Goal: Transaction & Acquisition: Subscribe to service/newsletter

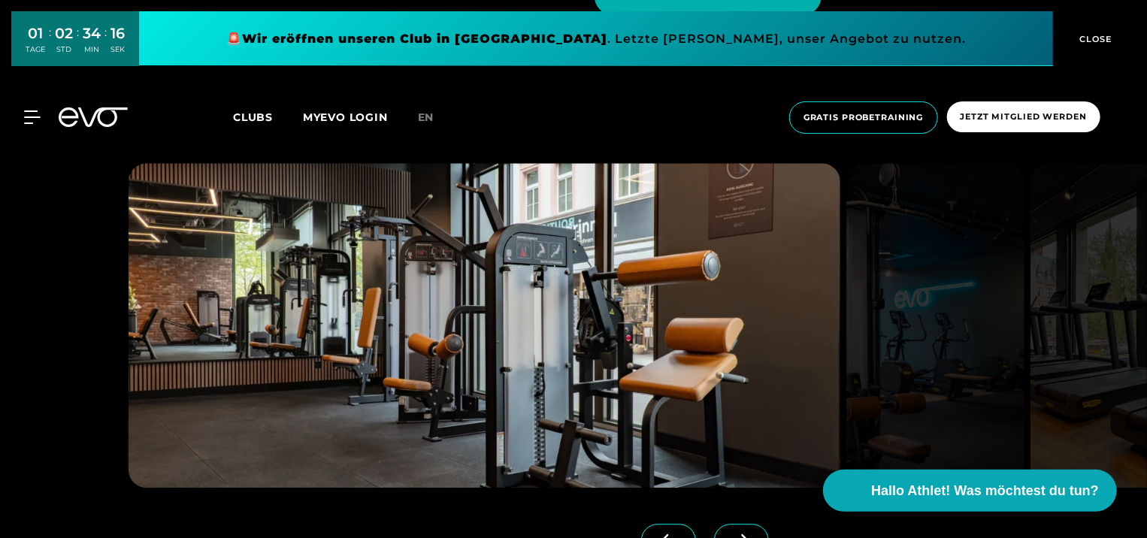
scroll to position [1653, 0]
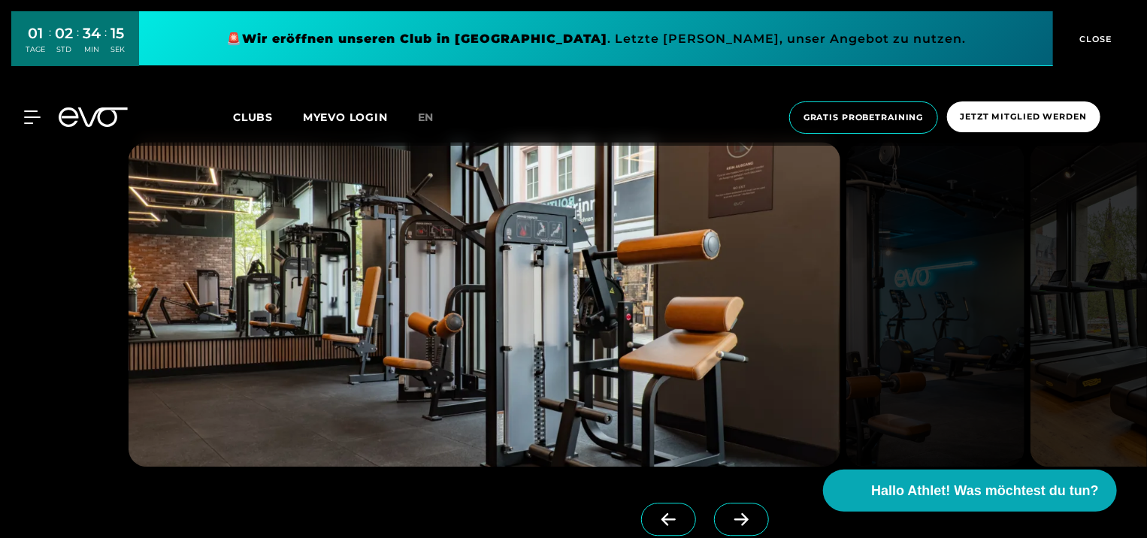
click at [728, 518] on icon at bounding box center [741, 519] width 26 height 14
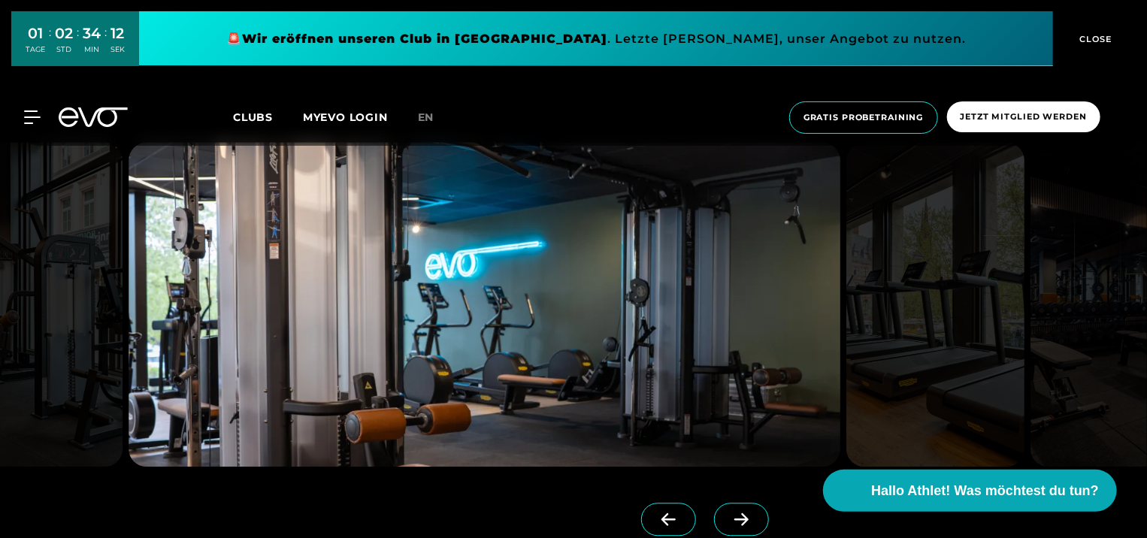
drag, startPoint x: 625, startPoint y: 518, endPoint x: 637, endPoint y: 521, distance: 12.4
click at [641, 518] on span at bounding box center [668, 519] width 55 height 33
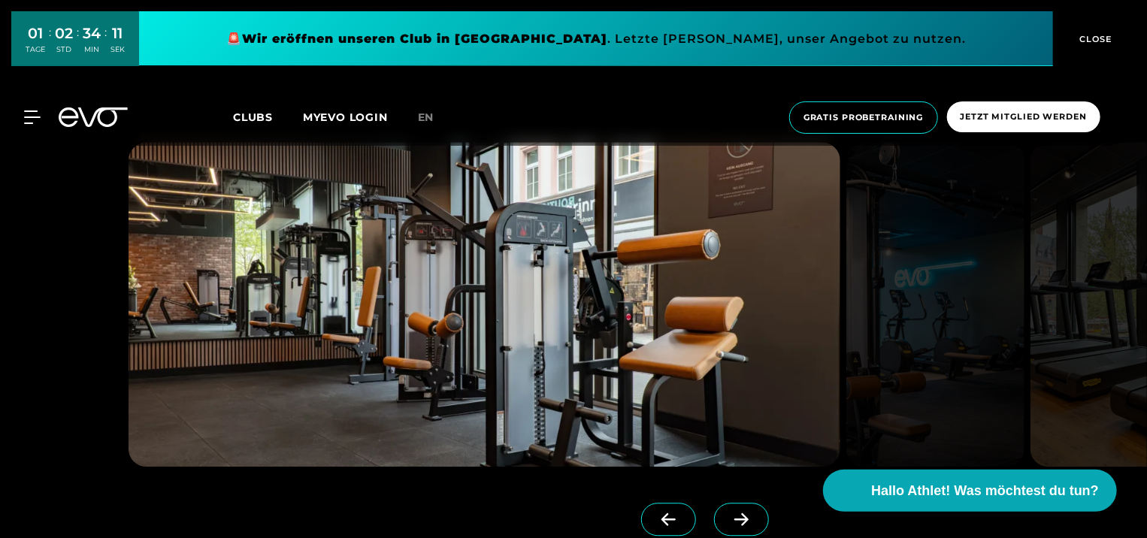
click at [728, 515] on icon at bounding box center [741, 519] width 26 height 14
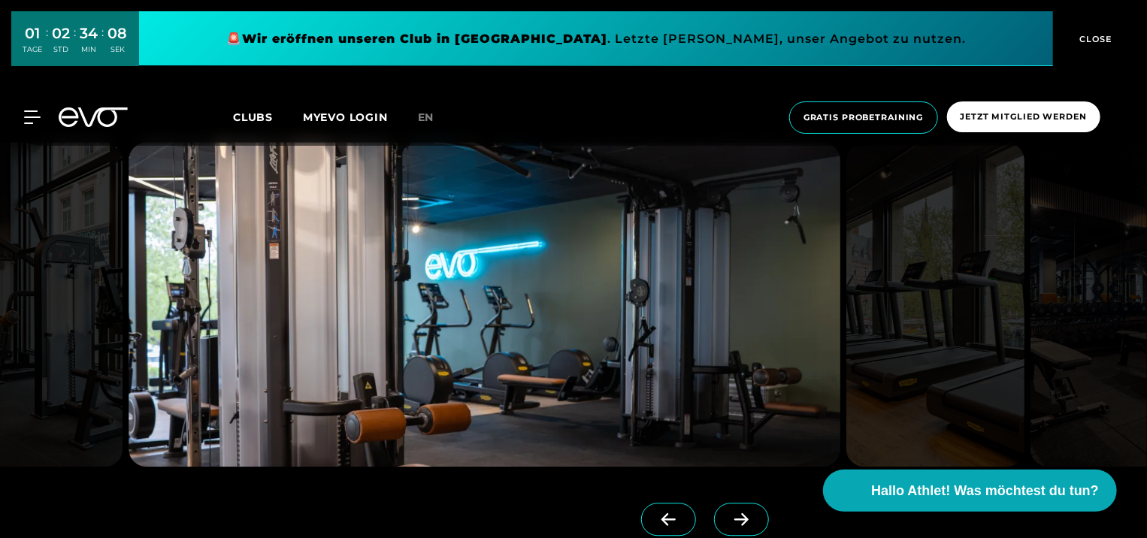
click at [734, 519] on icon at bounding box center [741, 519] width 14 height 13
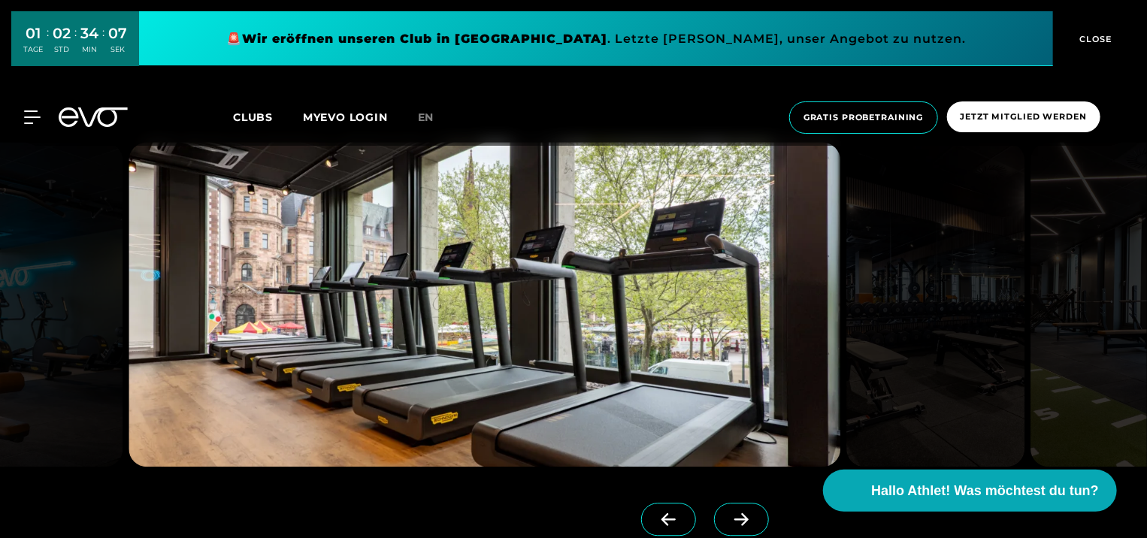
click at [734, 518] on icon at bounding box center [741, 519] width 14 height 13
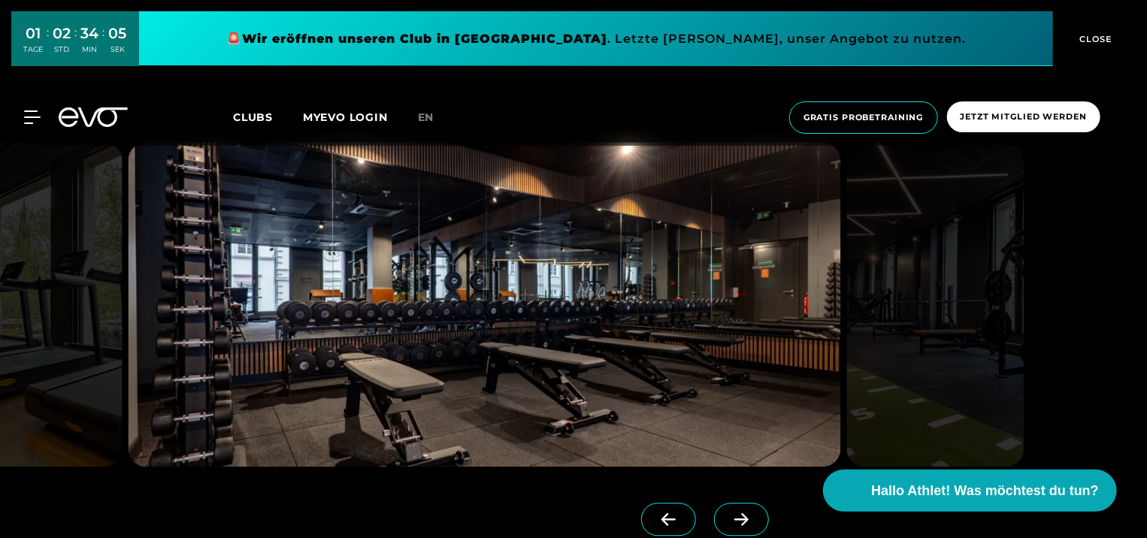
click at [655, 521] on icon at bounding box center [668, 519] width 26 height 14
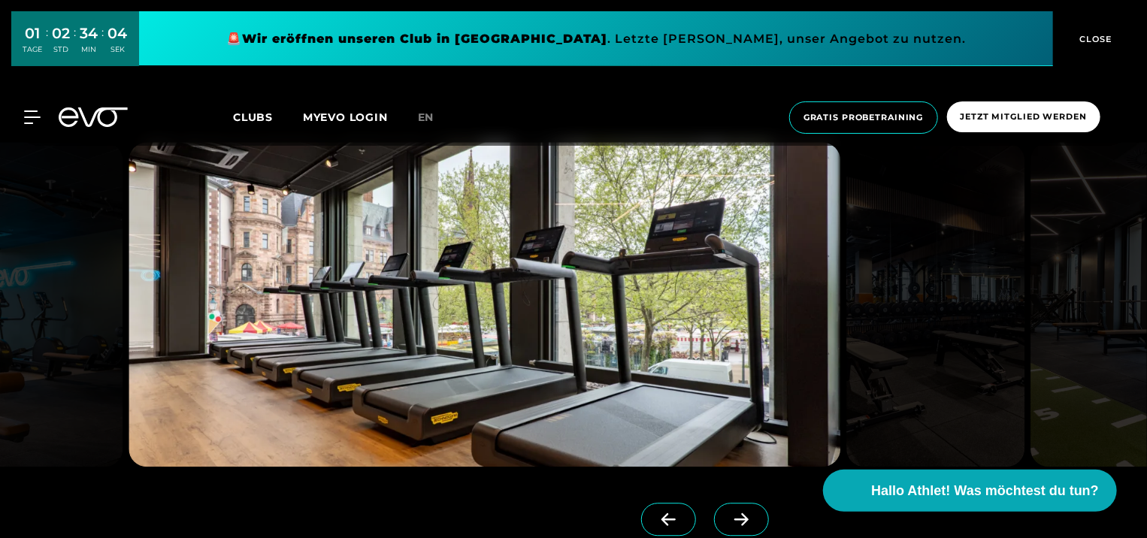
click at [728, 517] on icon at bounding box center [741, 519] width 26 height 14
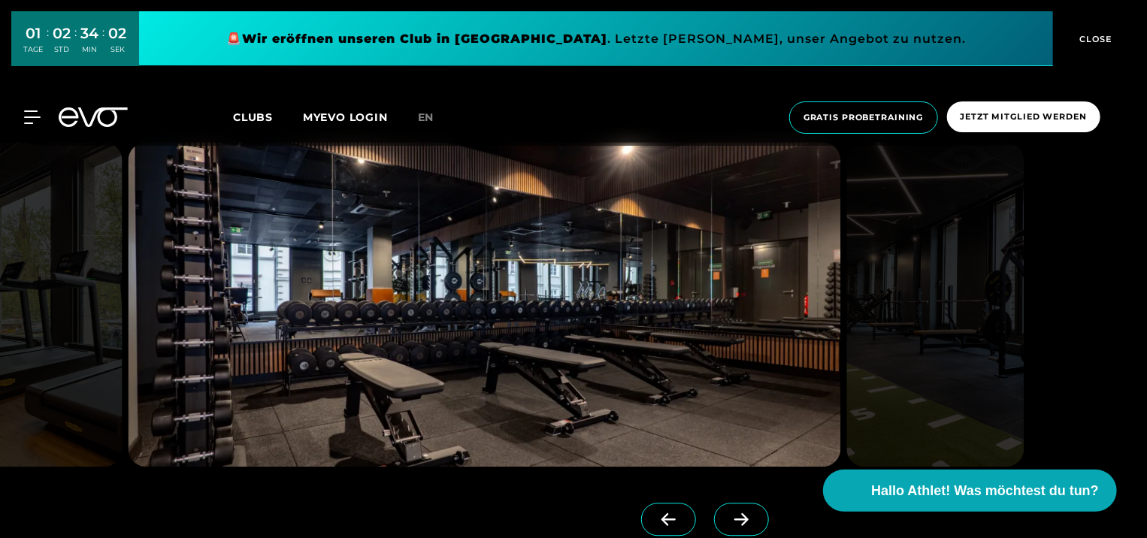
click at [728, 517] on icon at bounding box center [741, 519] width 26 height 14
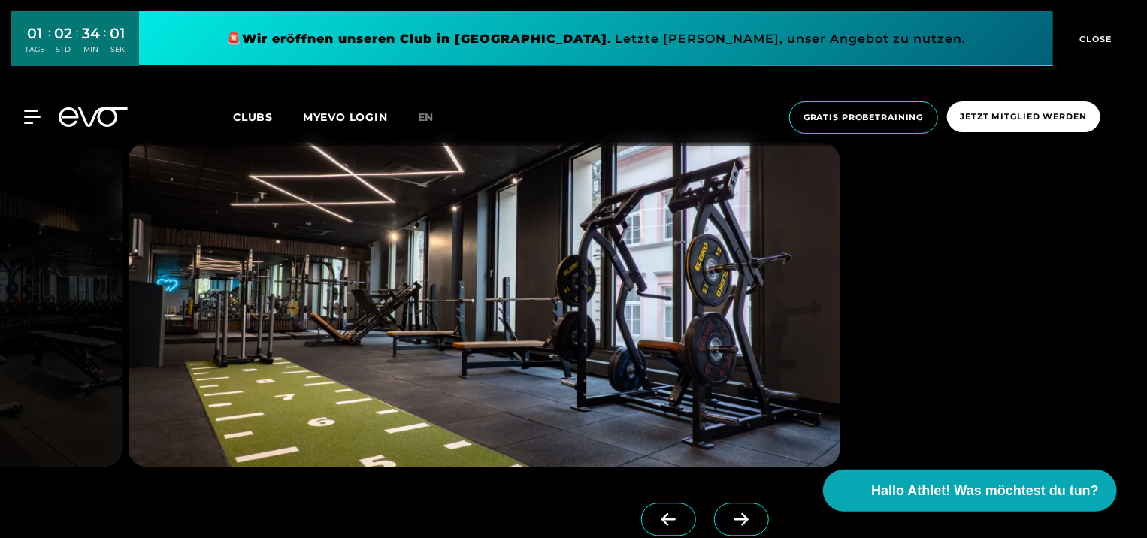
click at [728, 517] on icon at bounding box center [741, 519] width 26 height 14
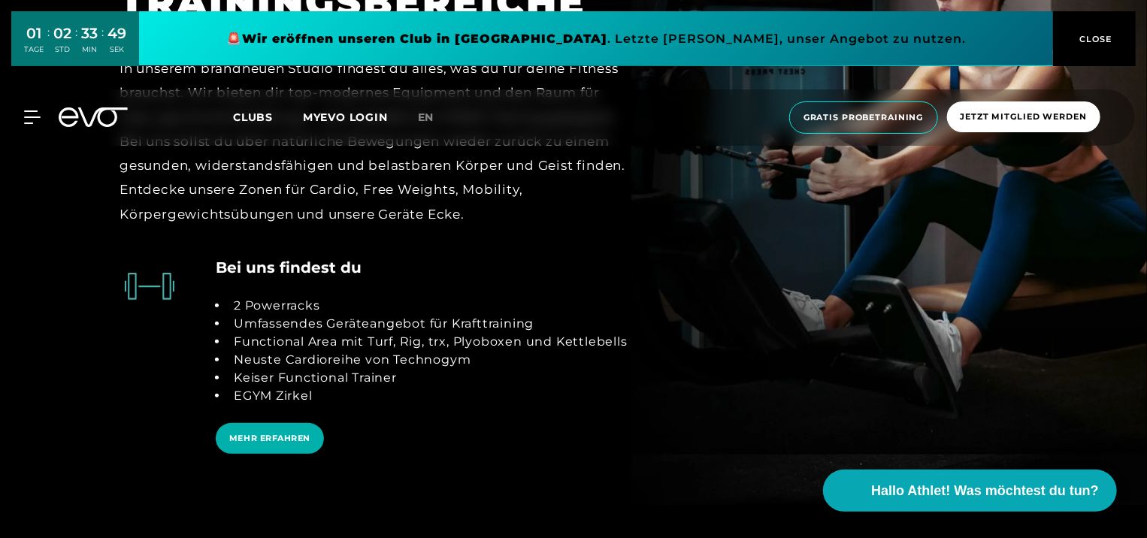
scroll to position [2931, 0]
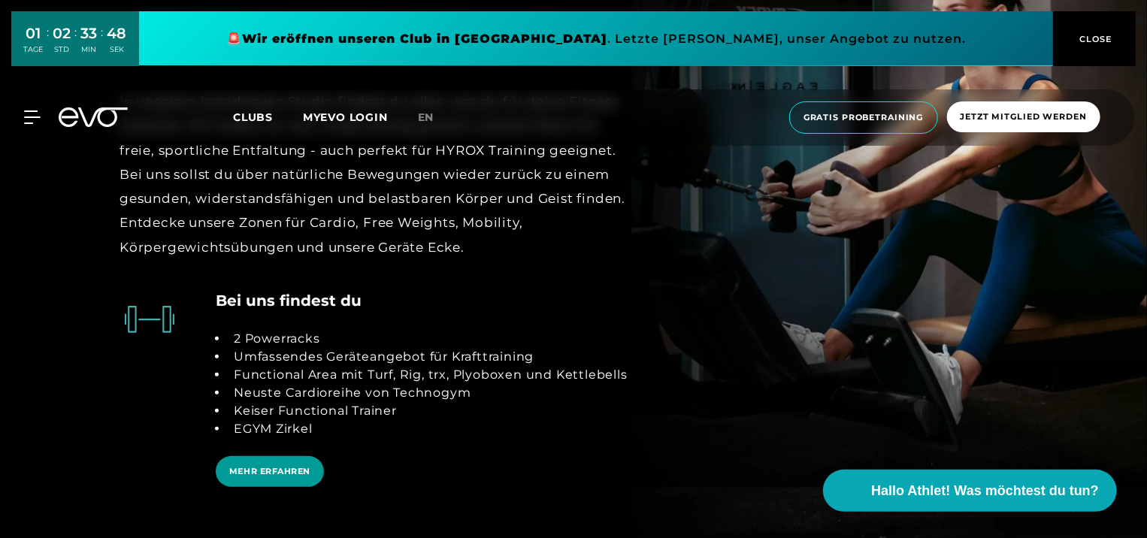
click at [255, 479] on span "MEHR ERFAHREN" at bounding box center [270, 471] width 108 height 31
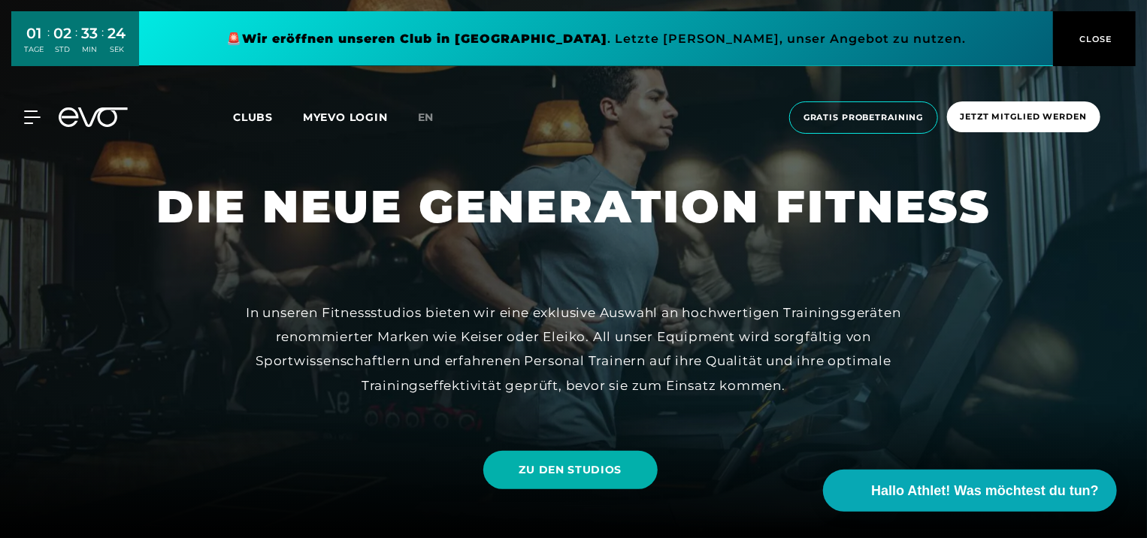
click at [25, 124] on div "MyEVO Login Über EVO Mitgliedschaften Probetraining TAGESPASS EVO Studios [GEOG…" at bounding box center [573, 117] width 1141 height 56
click at [1018, 121] on span "Jetzt Mitglied werden" at bounding box center [1023, 116] width 126 height 13
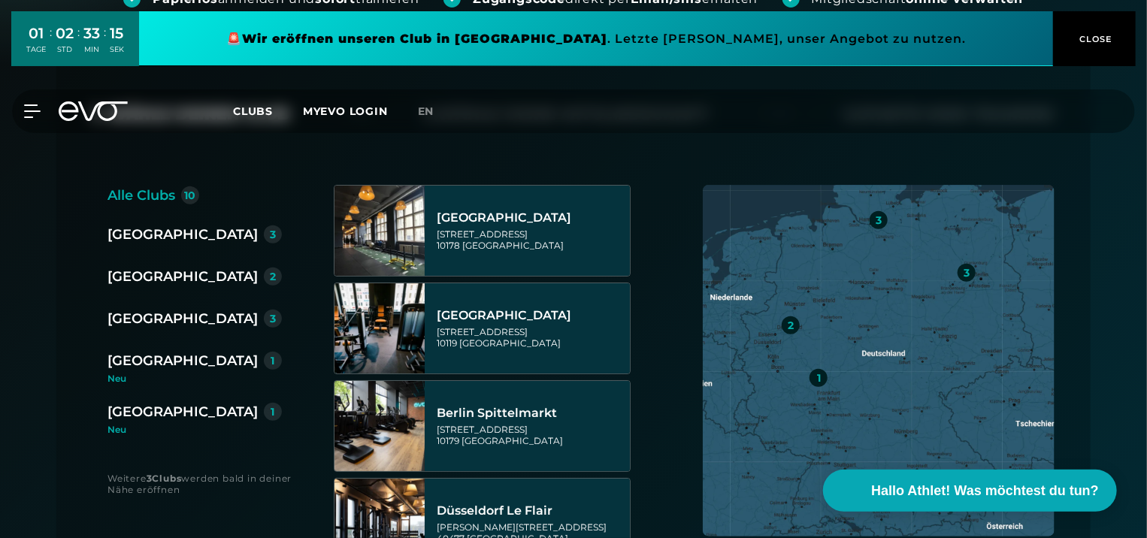
scroll to position [301, 0]
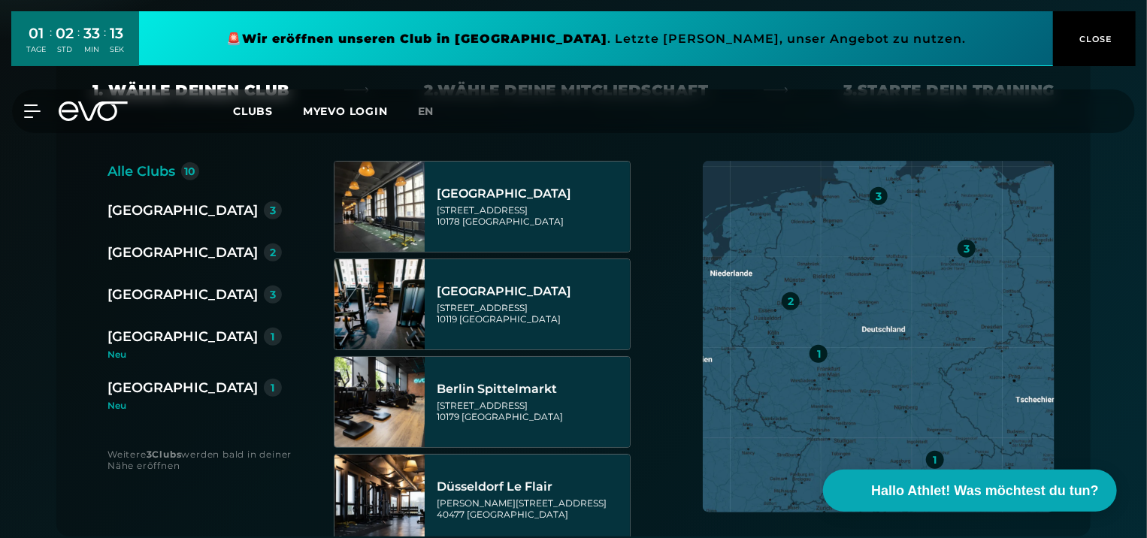
click at [160, 385] on div "[GEOGRAPHIC_DATA]" at bounding box center [182, 387] width 150 height 21
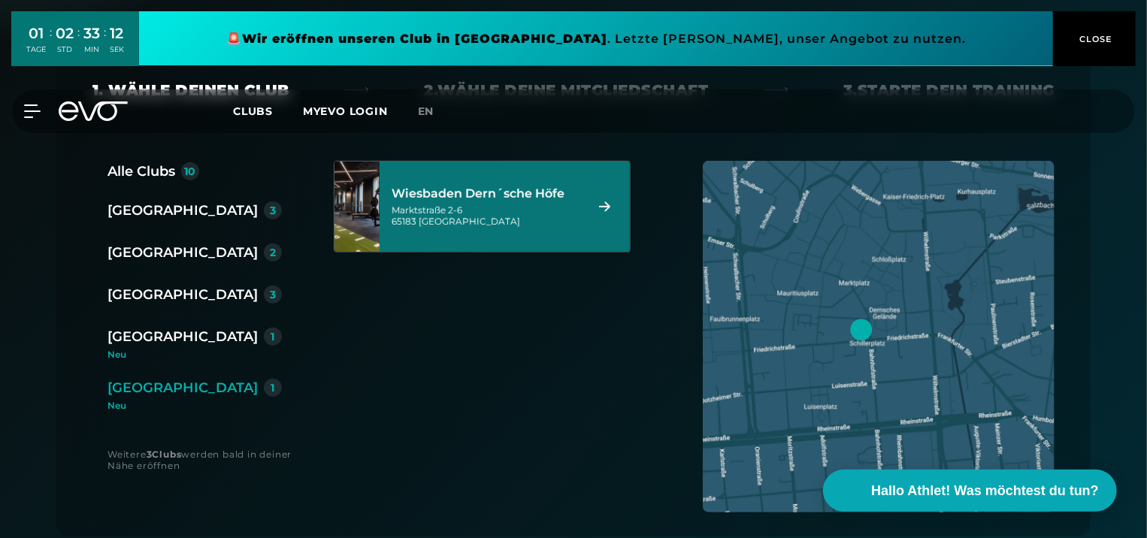
click at [546, 207] on div "[STREET_ADDRESS]" at bounding box center [485, 215] width 189 height 23
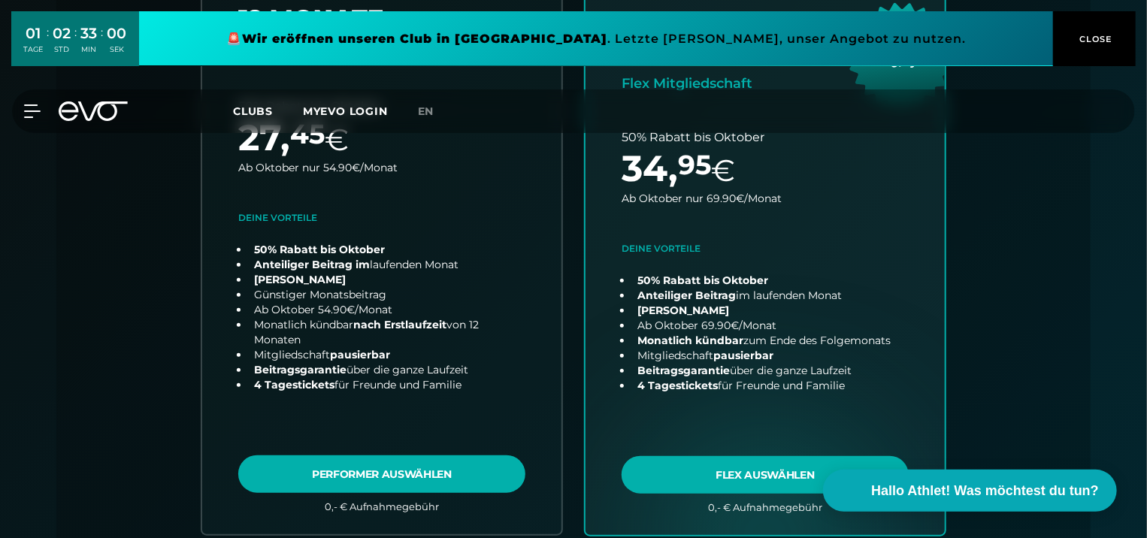
scroll to position [482, 0]
